Goal: Task Accomplishment & Management: Manage account settings

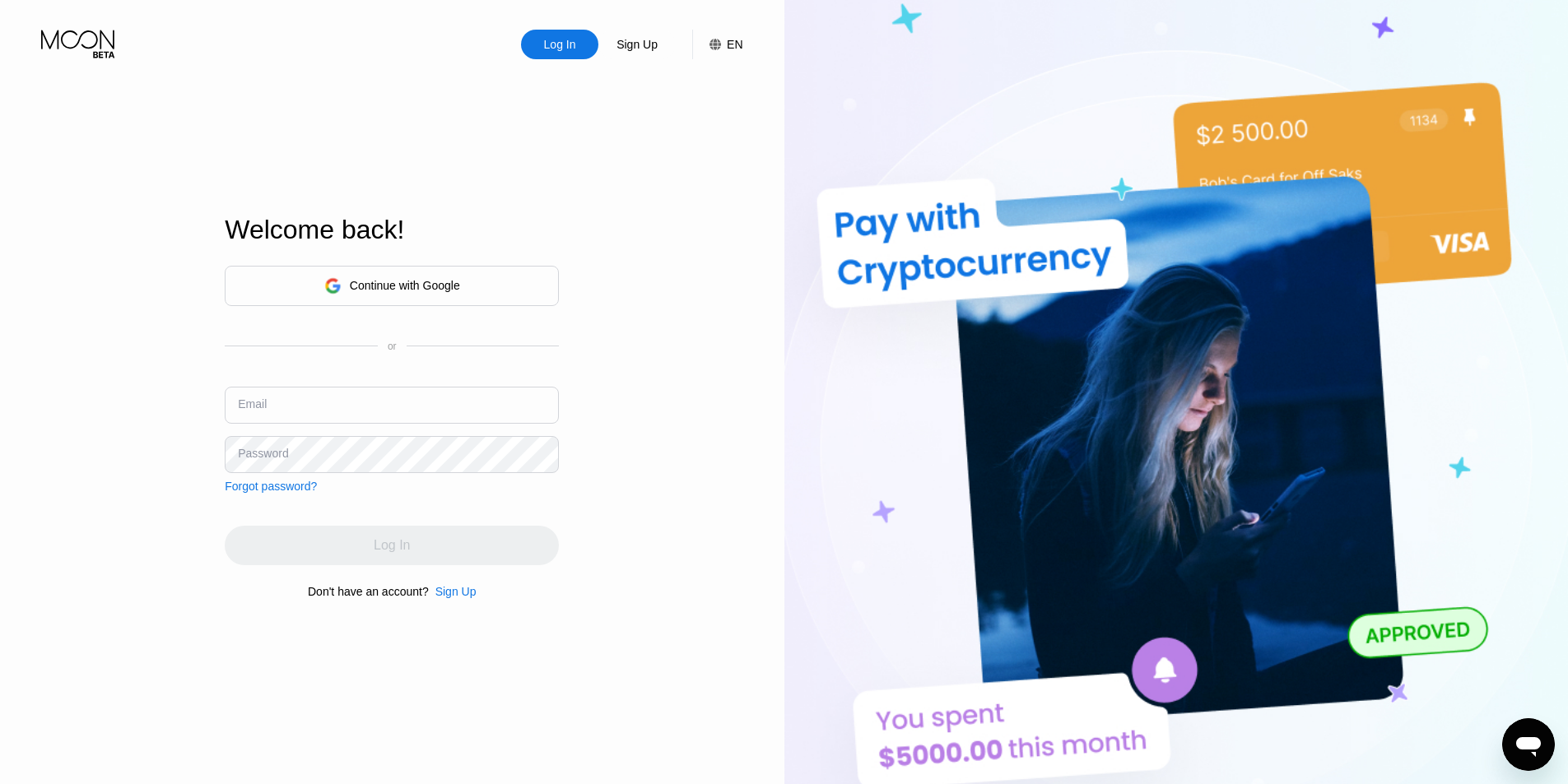
click at [494, 278] on div "Continue with Google" at bounding box center [392, 286] width 334 height 40
